Goal: Task Accomplishment & Management: Use online tool/utility

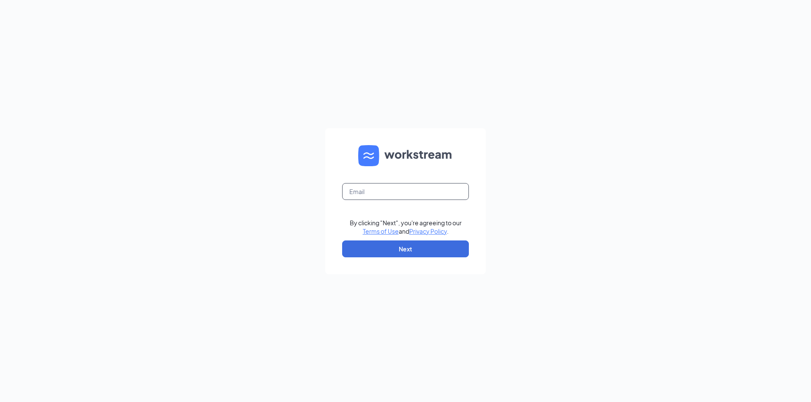
click at [367, 193] on input "text" at bounding box center [405, 191] width 127 height 17
type input "tropical.hamilton@gmail.com"
click at [415, 251] on button "Next" at bounding box center [405, 249] width 127 height 17
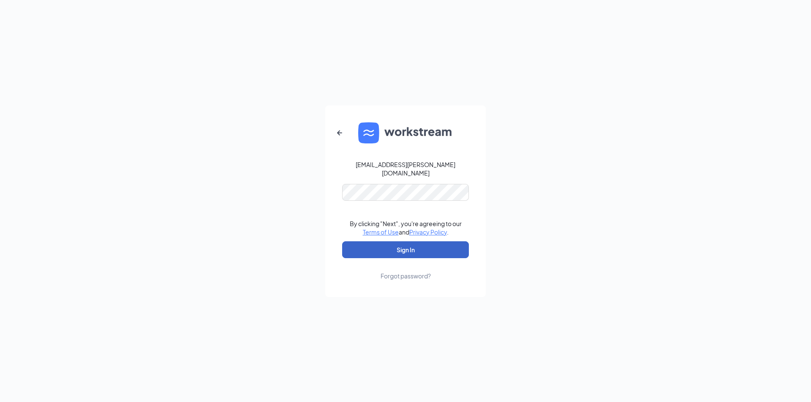
click at [410, 246] on button "Sign In" at bounding box center [405, 250] width 127 height 17
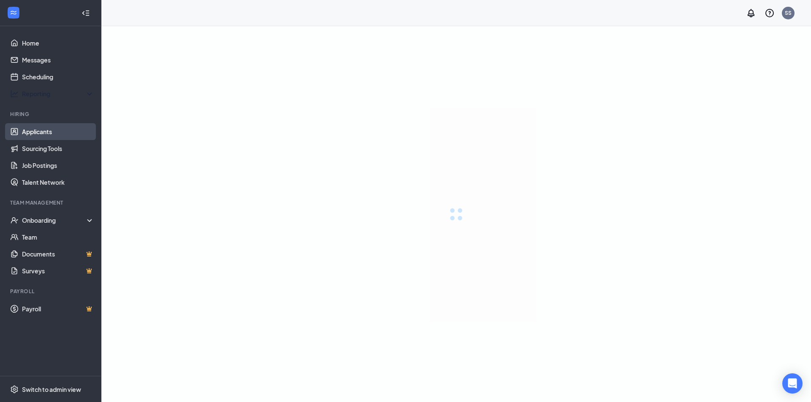
click at [50, 130] on link "Applicants" at bounding box center [58, 131] width 72 height 17
click at [44, 130] on link "Applicants" at bounding box center [58, 131] width 72 height 17
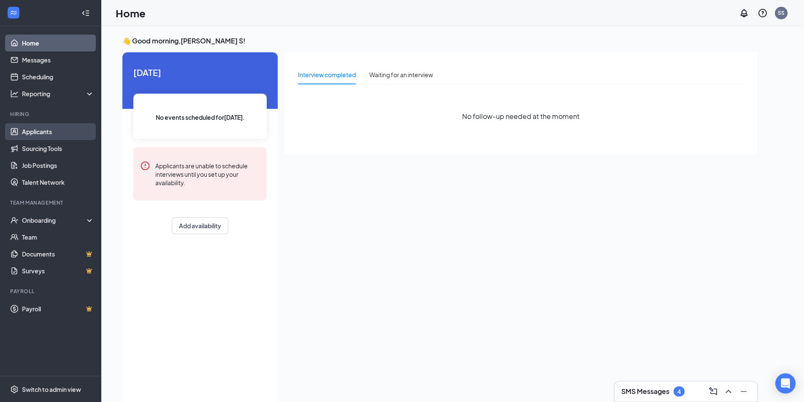
click at [90, 129] on link "Applicants" at bounding box center [58, 131] width 72 height 17
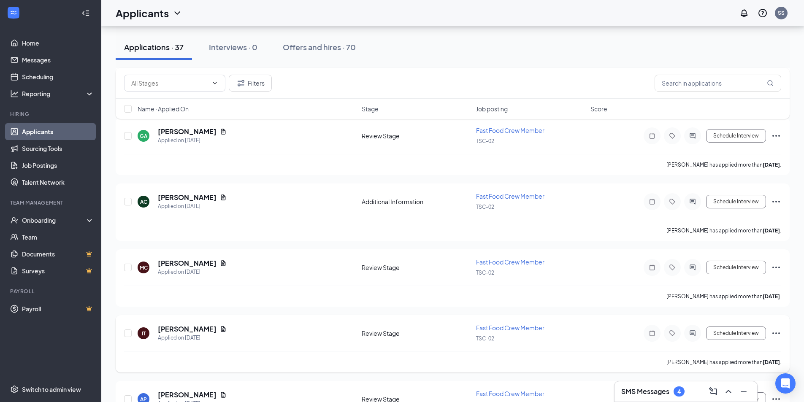
scroll to position [1098, 0]
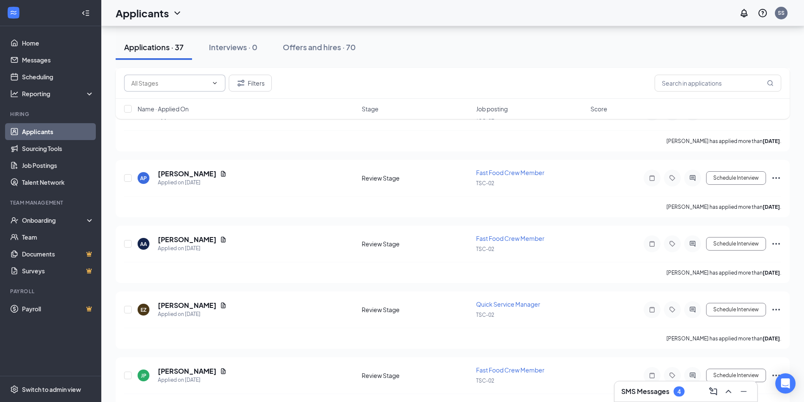
drag, startPoint x: 157, startPoint y: 88, endPoint x: 163, endPoint y: 90, distance: 6.6
click at [158, 88] on span at bounding box center [174, 83] width 101 height 17
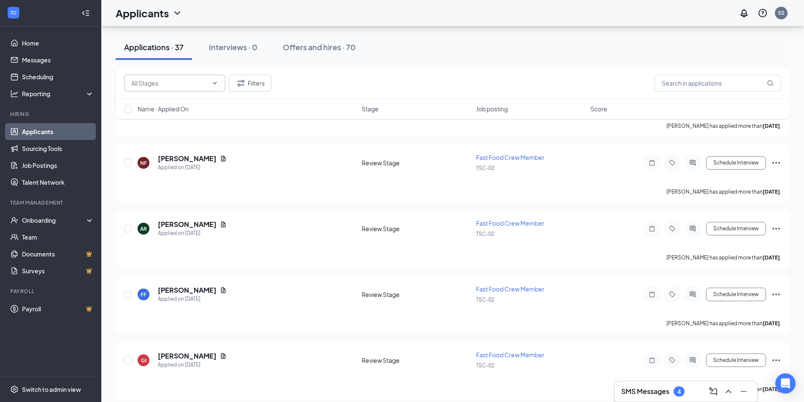
scroll to position [377, 0]
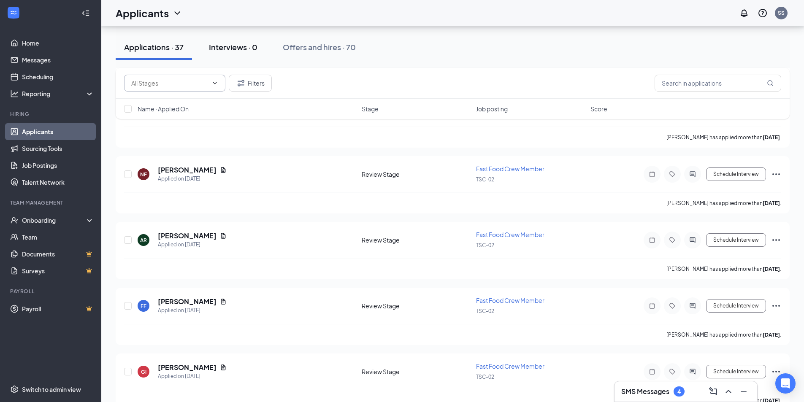
click at [227, 54] on button "Interviews · 0" at bounding box center [233, 47] width 65 height 25
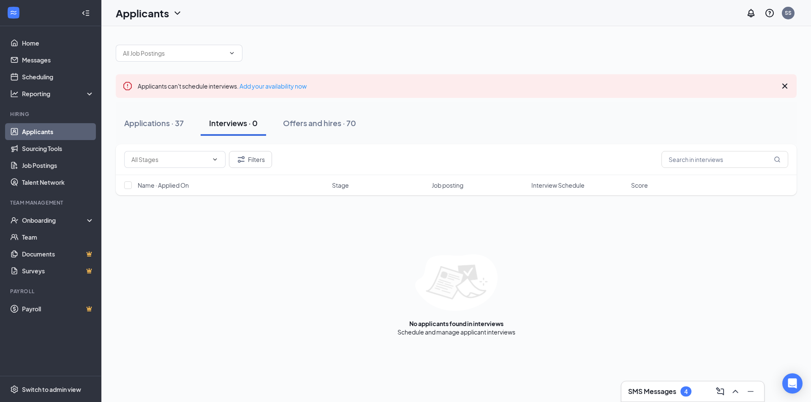
click at [46, 136] on link "Applicants" at bounding box center [58, 131] width 72 height 17
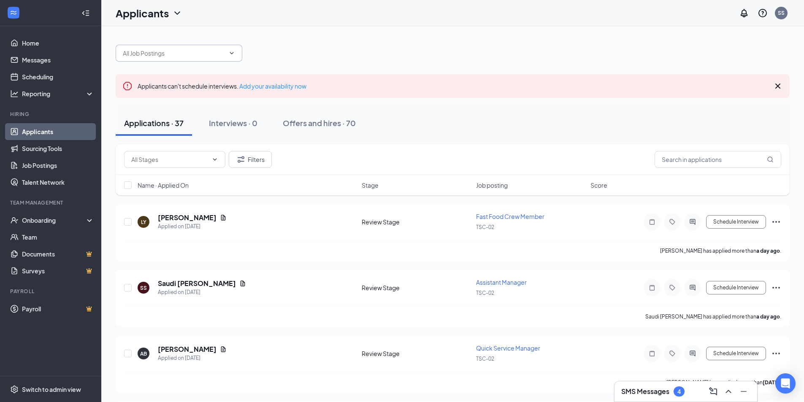
click at [150, 46] on span at bounding box center [179, 53] width 127 height 17
click at [153, 52] on input "text" at bounding box center [174, 53] width 102 height 9
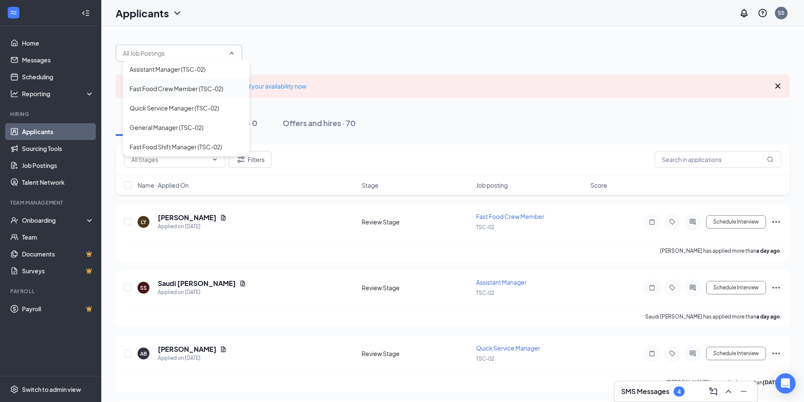
click at [179, 92] on div "Fast Food Crew Member (TSC-02)" at bounding box center [177, 88] width 94 height 9
type input "Fast Food Crew Member (TSC-02)"
